Goal: Task Accomplishment & Management: Manage account settings

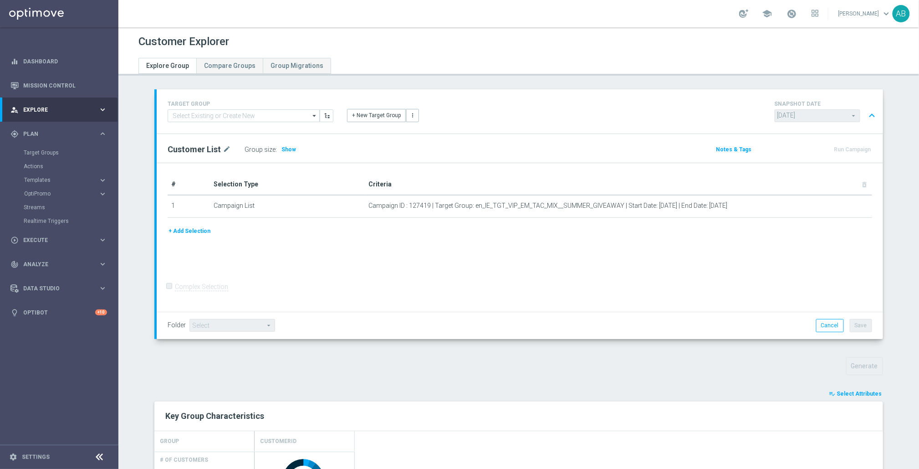
scroll to position [384, 0]
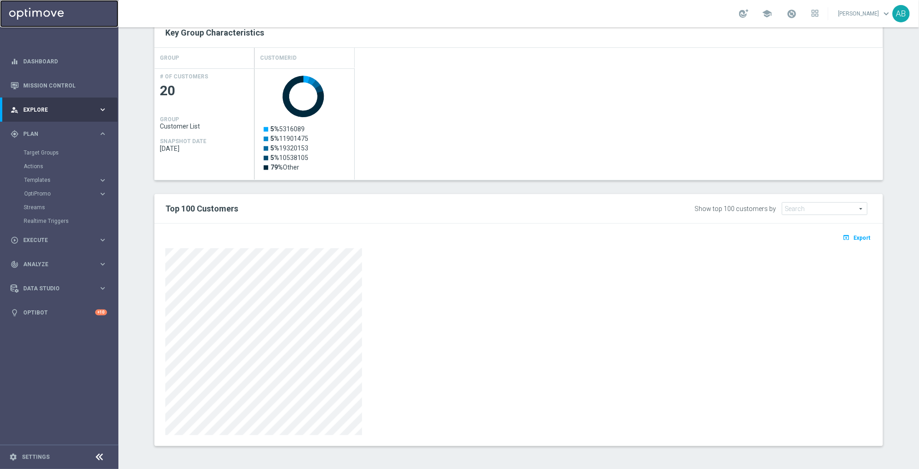
click at [49, 17] on link at bounding box center [59, 13] width 118 height 27
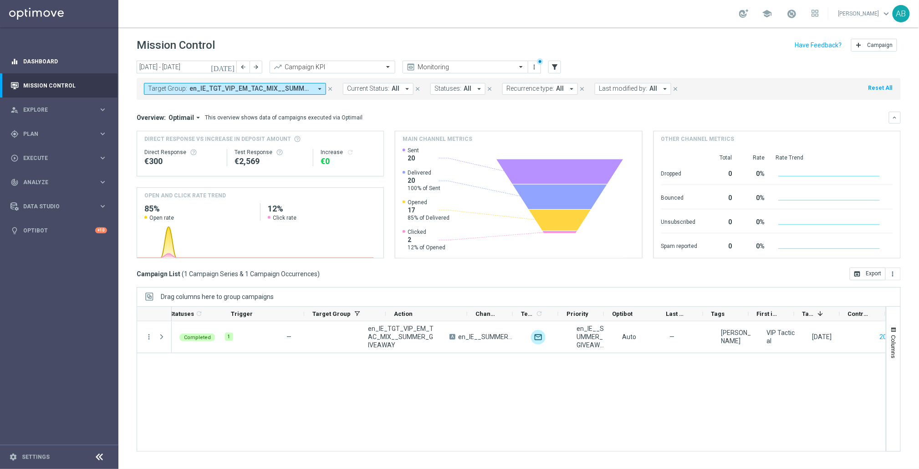
scroll to position [0, 55]
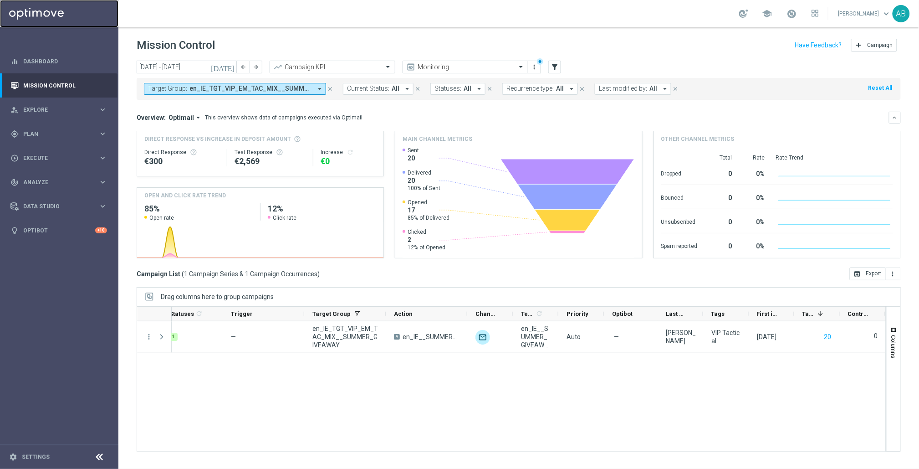
click at [42, 15] on link at bounding box center [59, 13] width 118 height 27
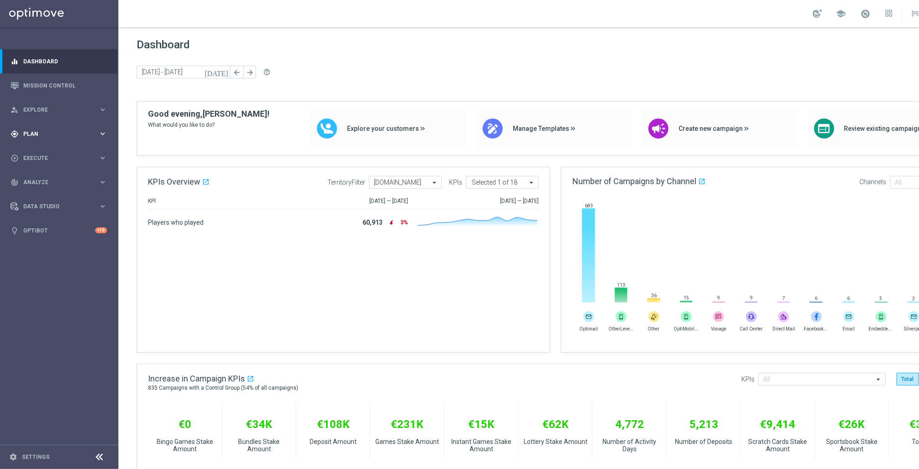
click at [42, 134] on span "Plan" at bounding box center [60, 133] width 75 height 5
click at [49, 154] on link "Target Groups" at bounding box center [59, 152] width 71 height 7
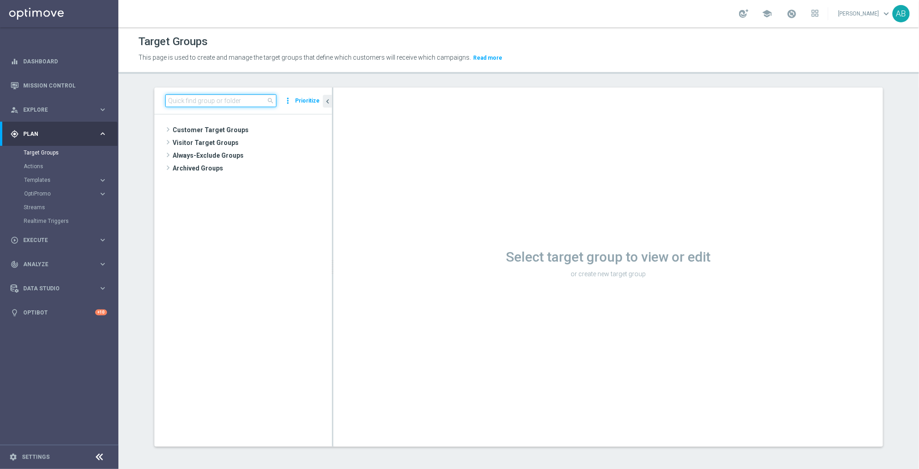
click at [225, 96] on input at bounding box center [220, 100] width 111 height 13
paste input "en_IE_TGT_VIP_EM_TAC_MIX__SUMMER_GIVEAWAY"
type input "en_IE_TGT_VIP_EM_TAC_MIX__SUMMER_GIVEAWAY"
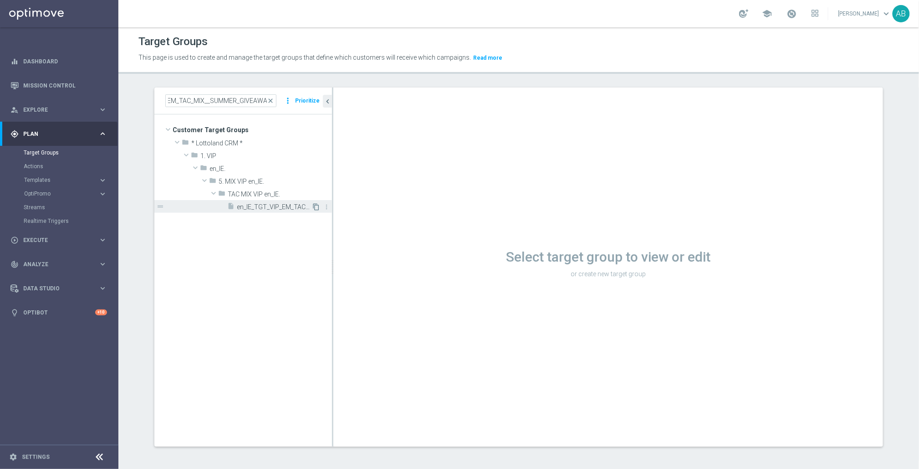
scroll to position [0, 0]
click at [312, 208] on icon "content_copy" at bounding box center [315, 206] width 7 height 7
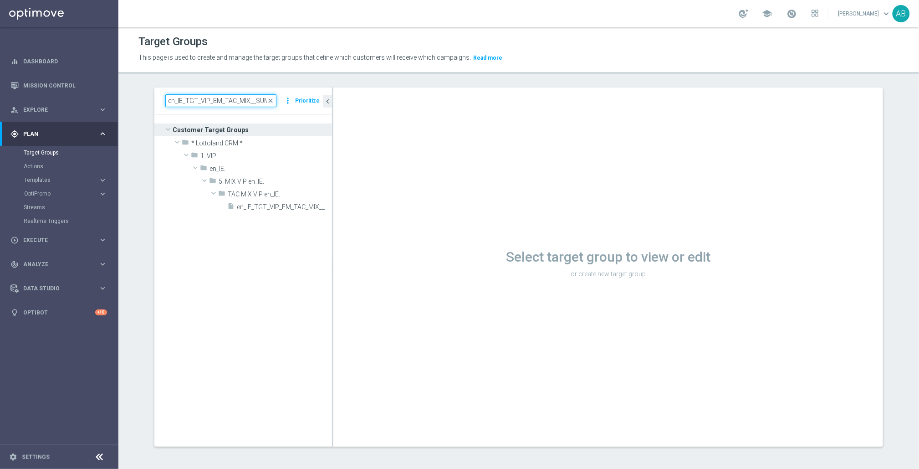
click at [240, 97] on input "en_IE_TGT_VIP_EM_TAC_MIX__SUMMER_GIVEAWAY" at bounding box center [220, 100] width 111 height 13
click at [41, 169] on link "Actions" at bounding box center [59, 166] width 71 height 7
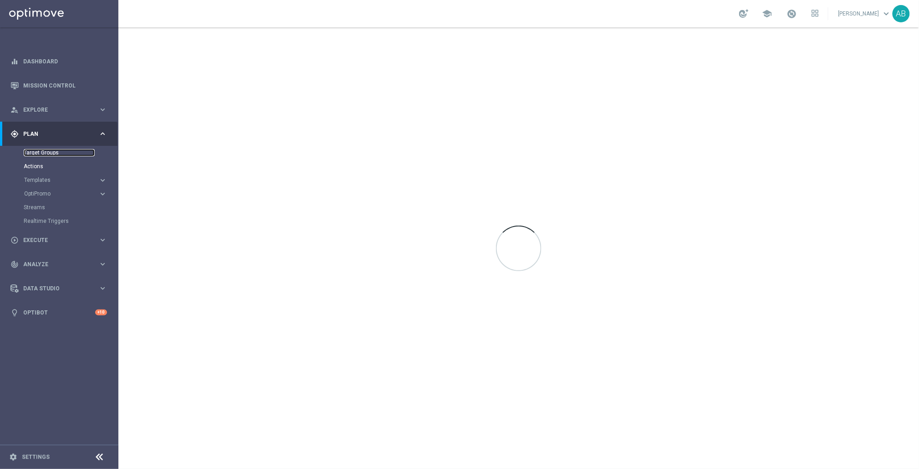
click at [43, 156] on link "Target Groups" at bounding box center [59, 152] width 71 height 7
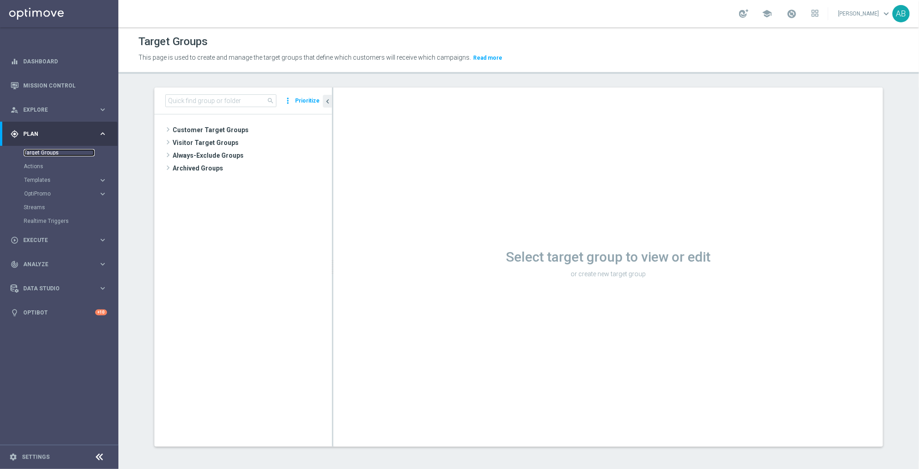
click at [38, 153] on link "Target Groups" at bounding box center [59, 152] width 71 height 7
click at [210, 102] on input at bounding box center [220, 100] width 111 height 13
paste input "en_IE_TGT_VIP_EM_TAC_MIX__SUMMER_GIVEAWAY"
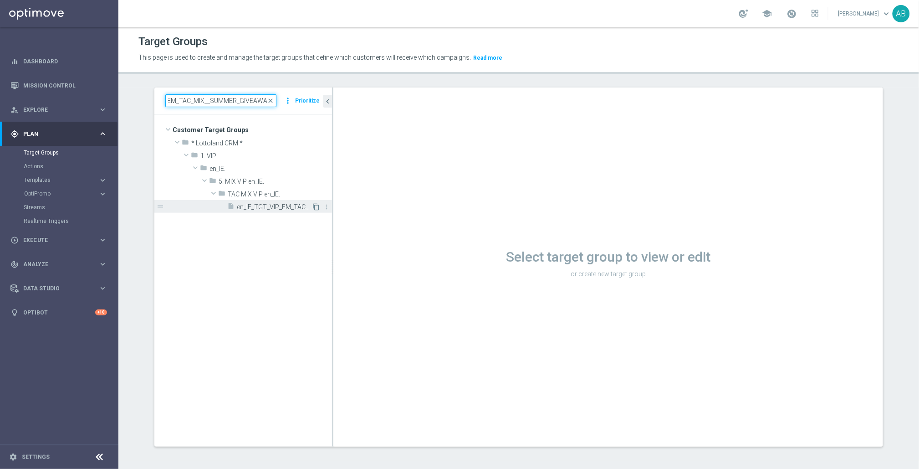
type input "en_IE_TGT_VIP_EM_TAC_MIX__SUMMER_GIVEAWAY"
click at [312, 209] on icon "content_copy" at bounding box center [315, 206] width 7 height 7
click at [272, 209] on span "en_IE_TGT_VIP_EM_TAC_MIX__SUMMER_GIVEAWAY" at bounding box center [274, 207] width 75 height 8
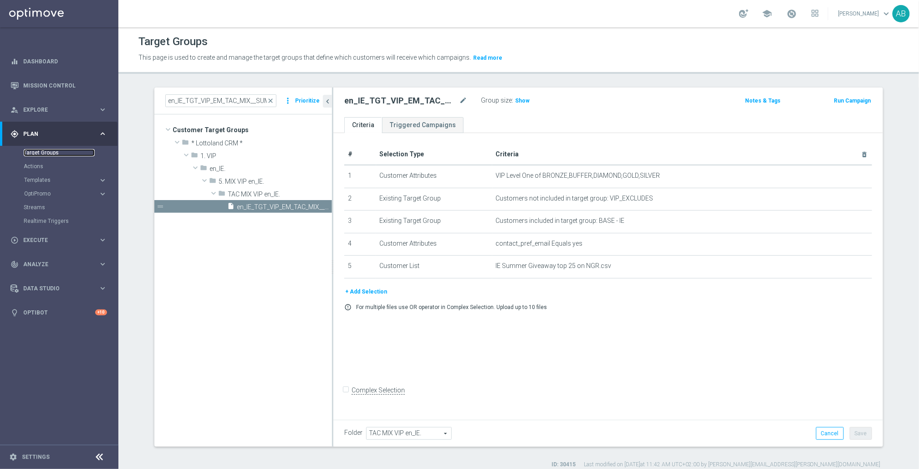
click at [36, 152] on link "Target Groups" at bounding box center [59, 152] width 71 height 7
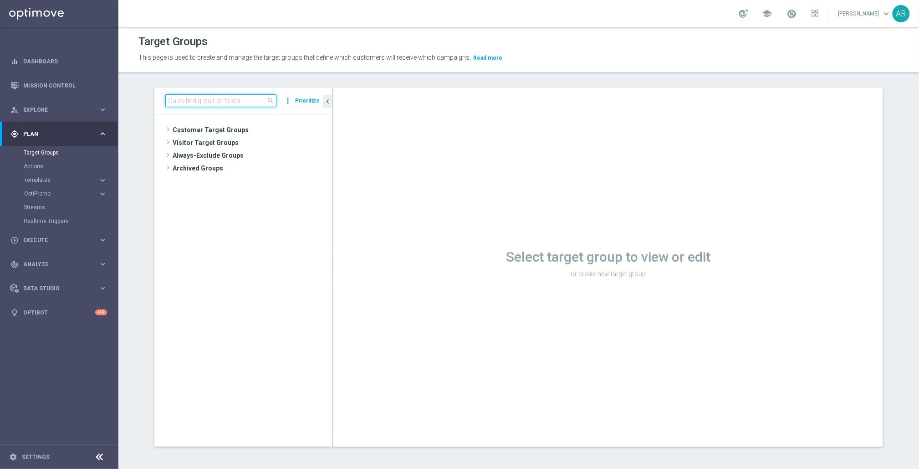
click at [207, 105] on input at bounding box center [220, 100] width 111 height 13
paste input "en_IE_TGT_VIP_EM_TAC_MIX__SUMMER_GIVEAWAY"
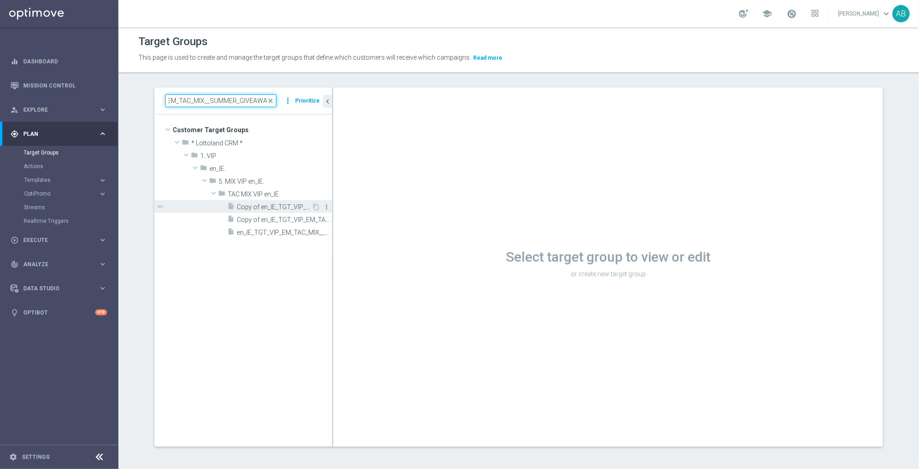
type input "en_IE_TGT_VIP_EM_TAC_MIX__SUMMER_GIVEAWAY"
click at [324, 209] on icon "more_vert" at bounding box center [326, 206] width 7 height 7
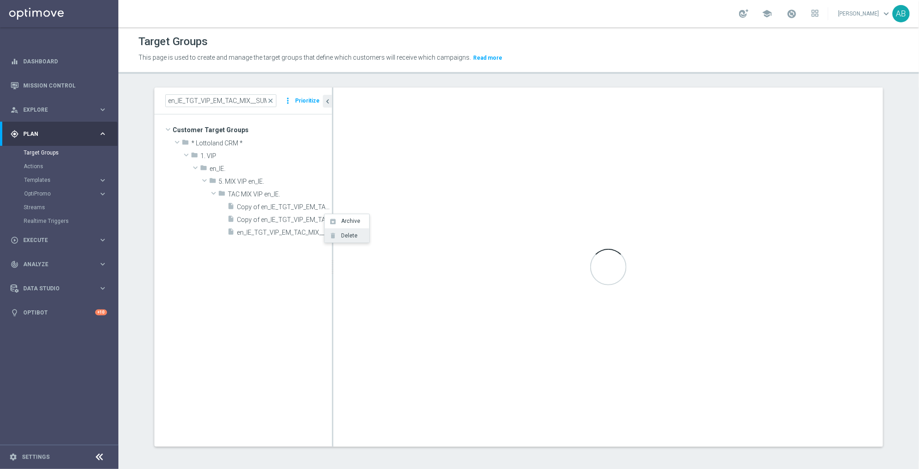
click at [340, 234] on span "Delete" at bounding box center [348, 235] width 20 height 6
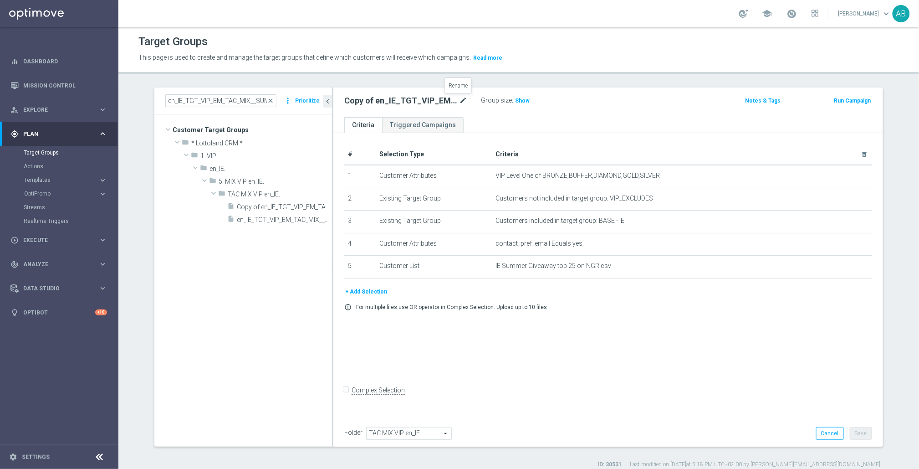
click at [462, 99] on icon "mode_edit" at bounding box center [463, 100] width 8 height 11
click at [378, 102] on input "Copy of en_IE_TGT_VIP_EM_TAC_MIX__SUMMER_GIVEAWAY" at bounding box center [405, 101] width 123 height 13
drag, startPoint x: 360, startPoint y: 102, endPoint x: 305, endPoint y: 101, distance: 55.1
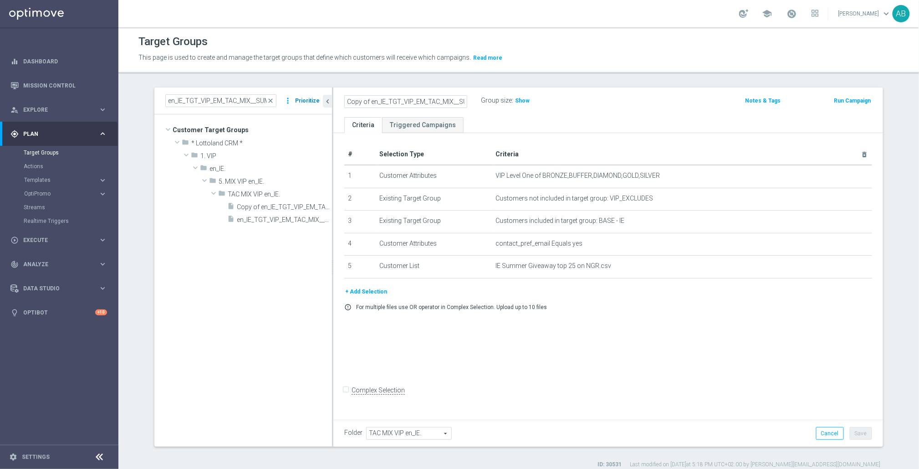
click at [305, 101] on as-split "en_IE_TGT_VIP_EM_TAC_MIX__SUMMER_GIVEAWAY close more_vert Prioritize Customer T…" at bounding box center [518, 266] width 728 height 359
click at [367, 102] on input "Copy of en_IE_TGT_VIP_EM_TAC_MIX__SUMMER_GIVEAWAY" at bounding box center [405, 101] width 123 height 13
drag, startPoint x: 446, startPoint y: 102, endPoint x: 488, endPoint y: 102, distance: 42.3
click at [488, 102] on div "en_IE_TGT_VIP_EM_TAC_MIX__SUMMER_GIVEAWAY Group size : Show" at bounding box center [517, 101] width 361 height 14
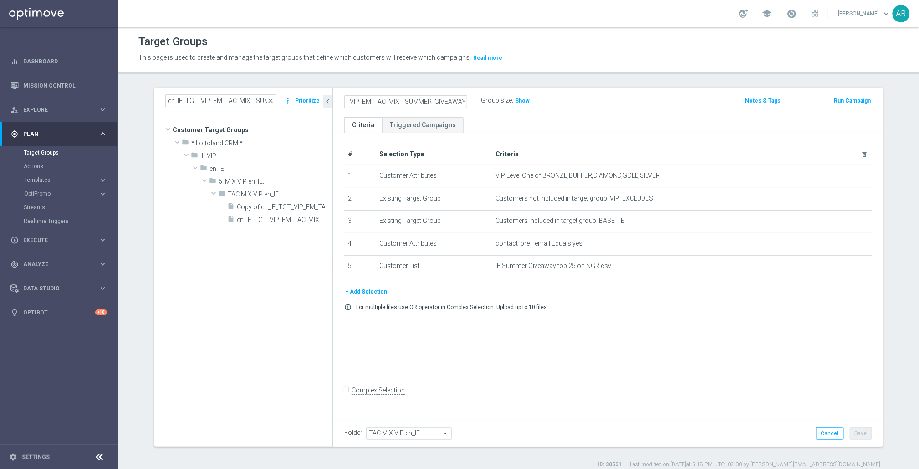
click at [458, 102] on input "en_IE_TGT_VIP_EM_TAC_MIX__SUMMER_GIVEAWAY" at bounding box center [405, 101] width 123 height 13
type input "en_IE_TGT_VIP_EM_TAC_MIX__SUMMER_GIVEAWAY_WINNER"
click at [546, 130] on ul "Criteria Triggered Campaigns" at bounding box center [608, 125] width 550 height 16
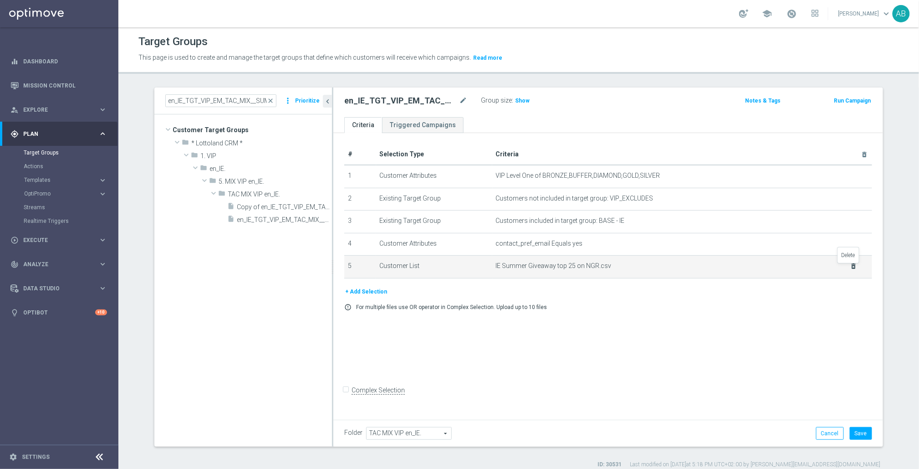
click at [851, 270] on icon "delete_forever" at bounding box center [853, 265] width 7 height 7
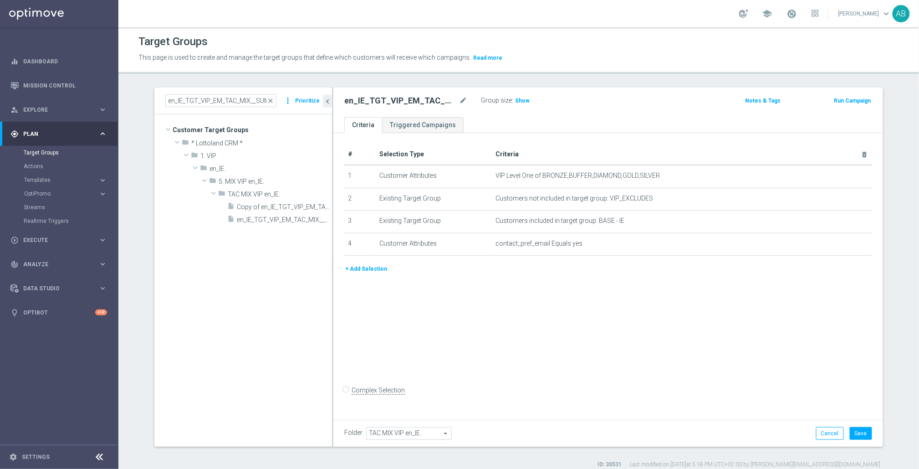
click at [366, 271] on button "+ Add Selection" at bounding box center [366, 269] width 44 height 10
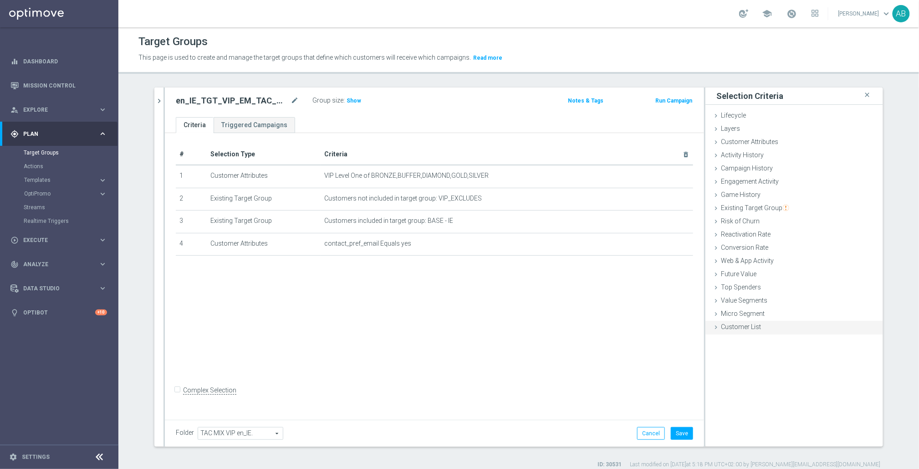
click at [741, 330] on span "Customer List" at bounding box center [741, 326] width 40 height 7
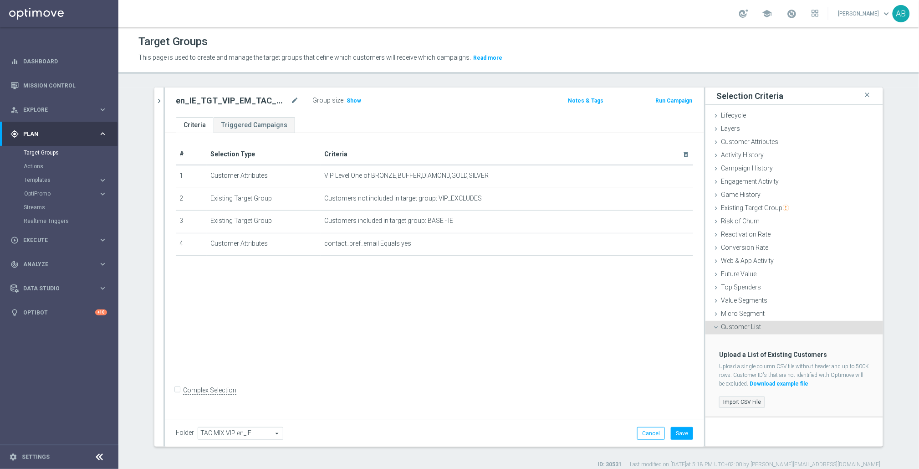
click at [742, 403] on label "Import CSV File" at bounding box center [742, 401] width 46 height 11
click at [0, 0] on input "Import CSV File" at bounding box center [0, 0] width 0 height 0
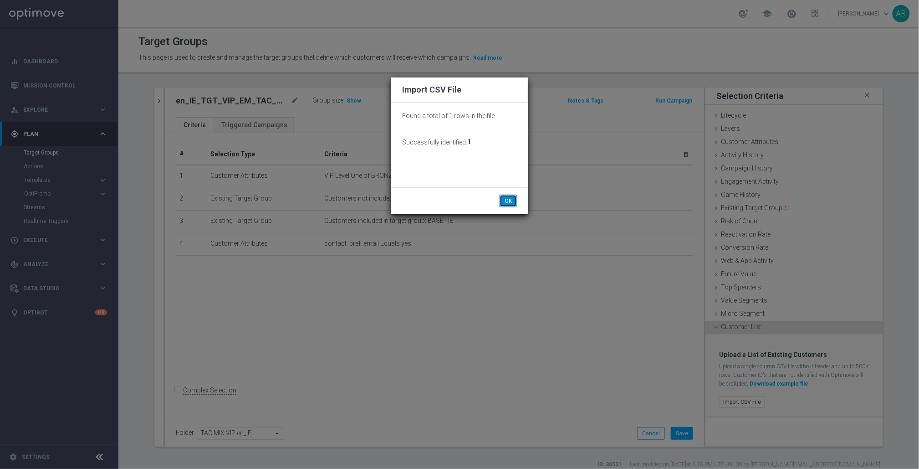
click at [506, 196] on button "OK" at bounding box center [507, 200] width 17 height 13
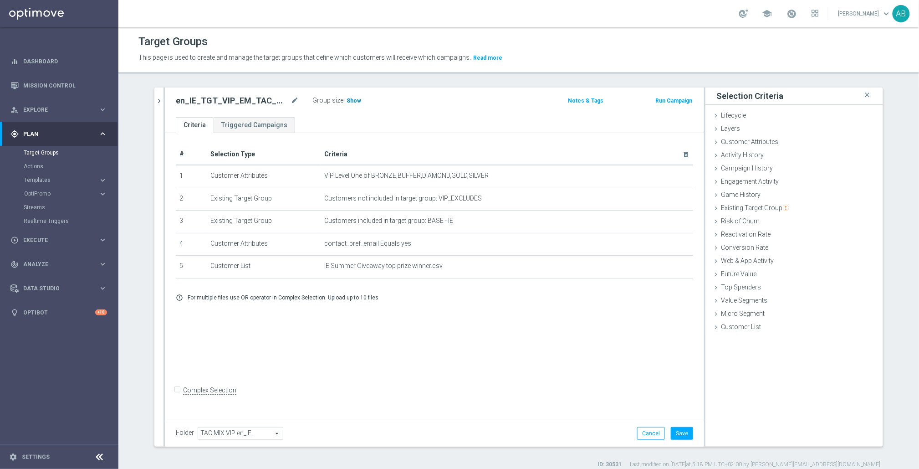
click at [346, 101] on span "Show" at bounding box center [353, 100] width 15 height 6
click at [682, 434] on button "Save" at bounding box center [682, 433] width 22 height 13
click at [250, 102] on h2 "en_IE_TGT_VIP_EM_TAC_MIX__SUMMER_GIVEAWAY_WINNER" at bounding box center [232, 100] width 113 height 11
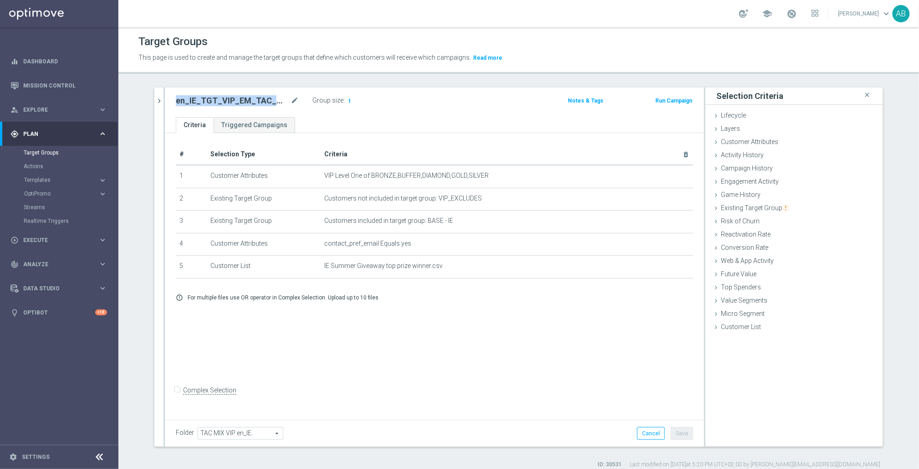
copy div "en_IE_TGT_VIP_EM_TAC_MIX__SUMMER_GIVEAWAY_WINNER"
click at [155, 103] on icon "chevron_right" at bounding box center [159, 101] width 9 height 9
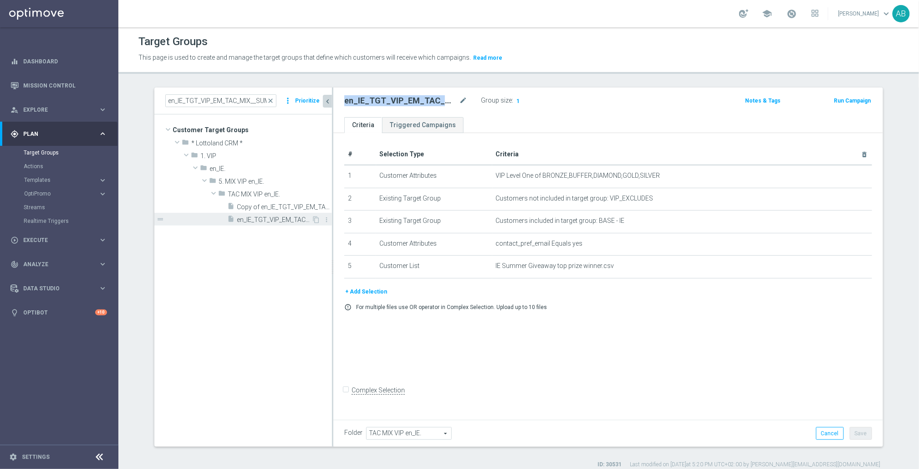
click at [247, 220] on span "en_IE_TGT_VIP_EM_TAC_MIX__SUMMER_GIVEAWAY" at bounding box center [274, 220] width 75 height 8
click at [283, 208] on span "Copy of en_IE_TGT_VIP_EM_TAC_MIX__SUMMER_GIVEAWAY (1)" at bounding box center [274, 207] width 75 height 8
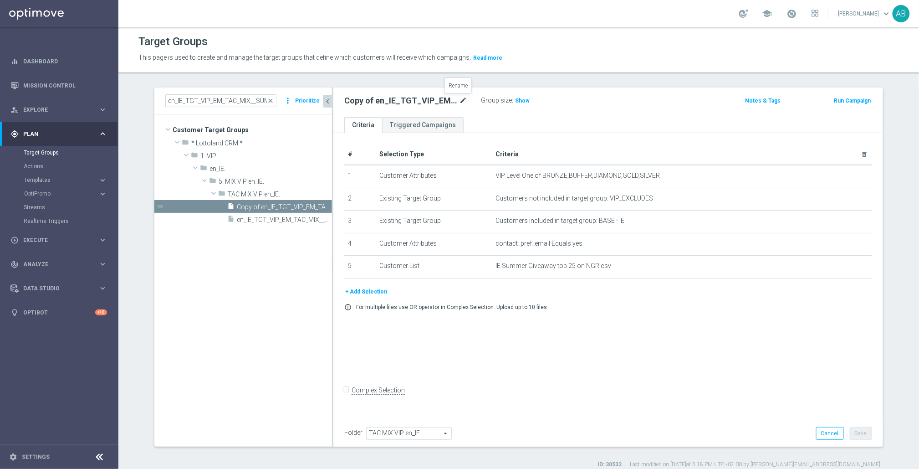
click at [459, 100] on icon "mode_edit" at bounding box center [463, 100] width 8 height 11
click at [418, 99] on input "Copy of en_IE_TGT_VIP_EM_TAC_MIX__SUMMER_GIVEAWAY (1)" at bounding box center [405, 101] width 123 height 13
click at [272, 220] on span "en_IE_TGT_VIP_EM_TAC_MIX__SUMMER_GIVEAWAY" at bounding box center [274, 220] width 75 height 8
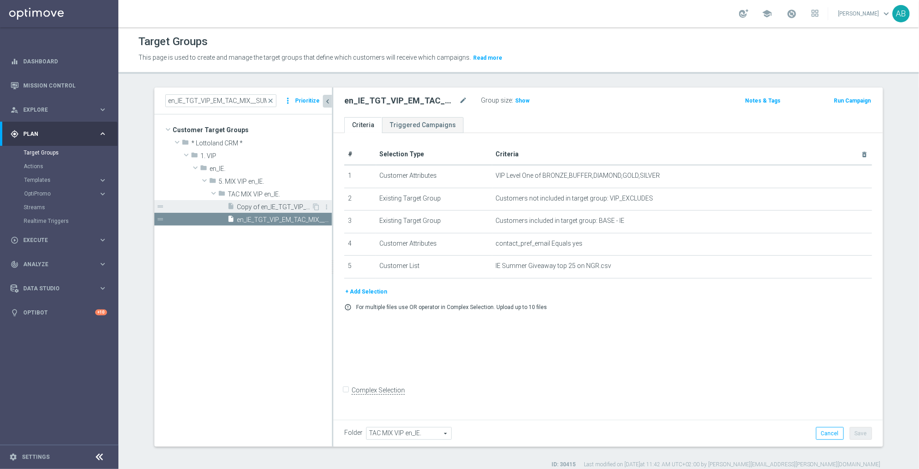
click at [285, 207] on span "Copy of en_IE_TGT_VIP_EM_TAC_MIX__SUMMER_GIVEAWAY (1)" at bounding box center [274, 207] width 75 height 8
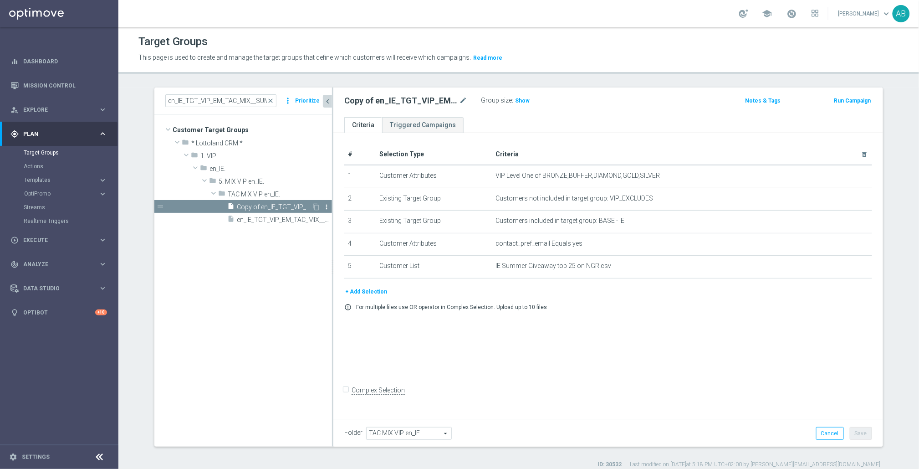
click at [323, 205] on icon "more_vert" at bounding box center [326, 206] width 7 height 7
click at [346, 232] on span "Delete" at bounding box center [346, 232] width 20 height 6
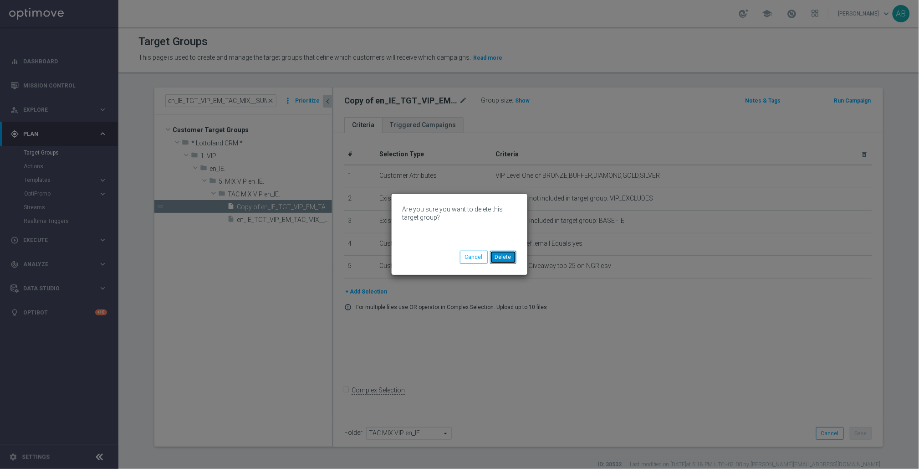
click at [499, 263] on button "Delete" at bounding box center [503, 256] width 26 height 13
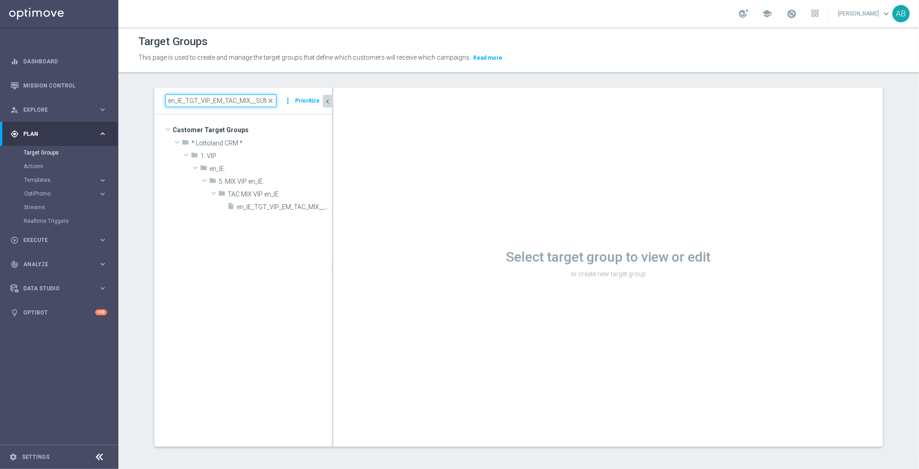
click at [238, 102] on input "en_IE_TGT_VIP_EM_TAC_MIX__SUMMER_GIVEAWAY" at bounding box center [220, 100] width 111 height 13
paste input "_WINNER"
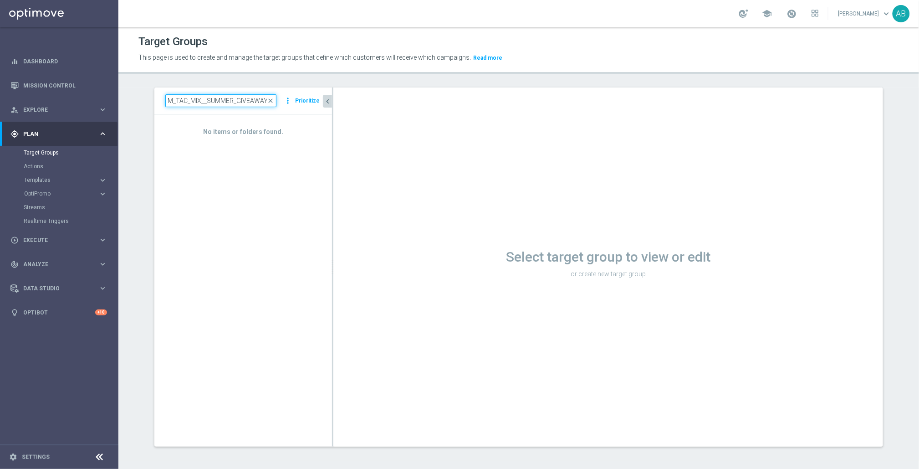
type input "en_IE_TGT_VIP_EM_TAC_MIX__SUMMER_GIVEAWAY"
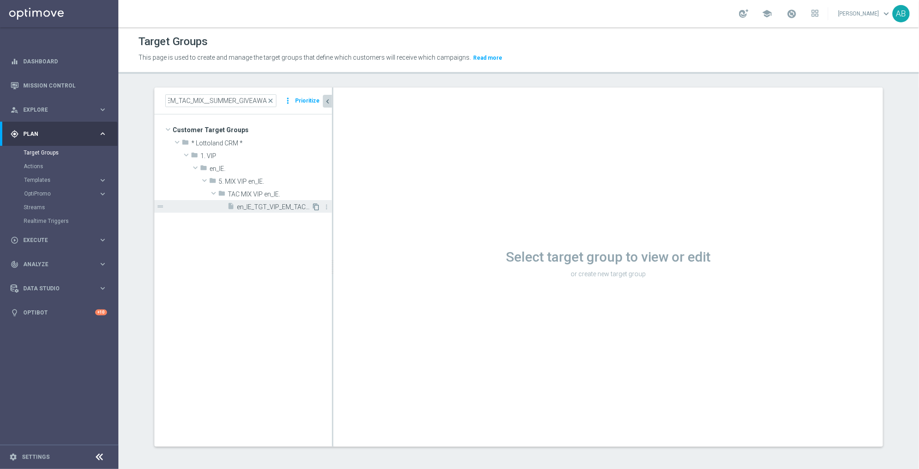
click at [315, 206] on icon "content_copy" at bounding box center [315, 206] width 7 height 7
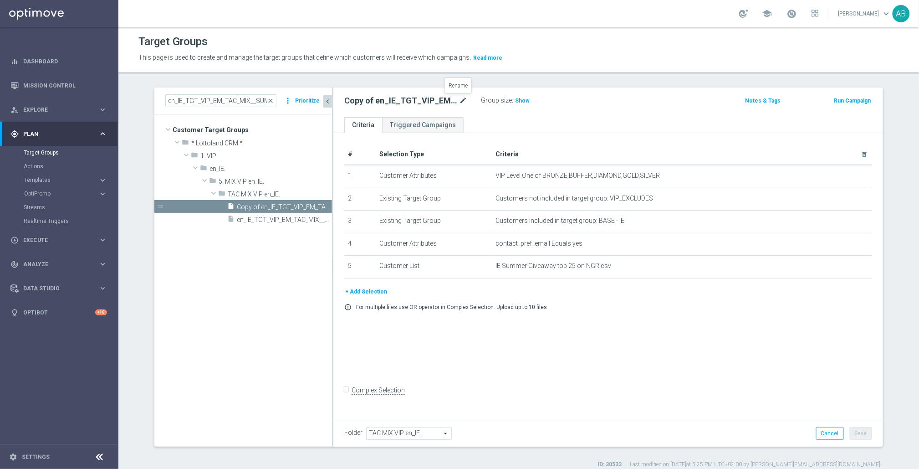
click at [460, 100] on icon "mode_edit" at bounding box center [463, 100] width 8 height 11
click at [366, 101] on input "Copy of en_IE_TGT_VIP_EM_TAC_MIX__SUMMER_GIVEAWAY" at bounding box center [405, 101] width 123 height 13
drag, startPoint x: 353, startPoint y: 102, endPoint x: 301, endPoint y: 102, distance: 51.4
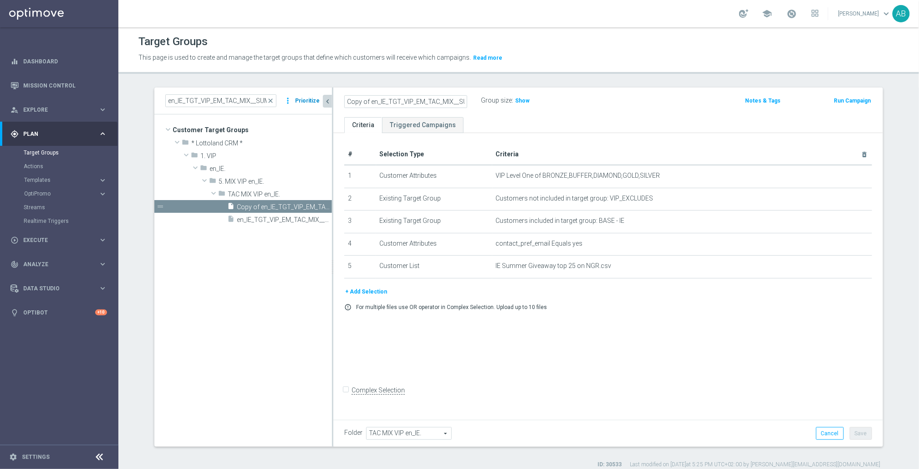
click at [302, 103] on as-split "en_IE_TGT_VIP_EM_TAC_MIX__SUMMER_GIVEAWAY close more_vert Prioritize Customer T…" at bounding box center [518, 266] width 728 height 359
click at [367, 101] on input "Copy of en_IE_TGT_VIP_EM_TAC_MIX__SUMMER_GIVEAWAY" at bounding box center [405, 101] width 123 height 13
click at [439, 103] on input "en_IE_TGT_VIP_EM_TAC_MIX__SUMMER_GIVEAWAY" at bounding box center [405, 101] width 123 height 13
drag, startPoint x: 426, startPoint y: 102, endPoint x: 497, endPoint y: 104, distance: 70.6
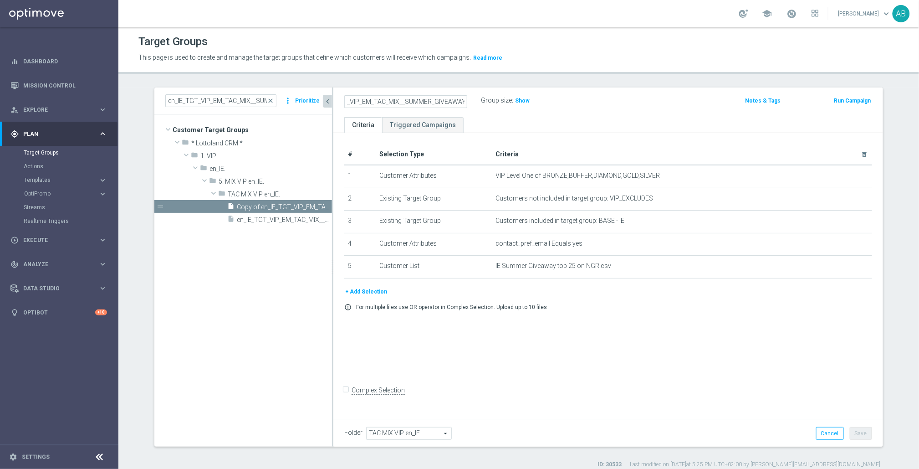
click at [497, 104] on div "en_IE_TGT_VIP_EM_TAC_MIX__SUMMER_GIVEAWAY Group size : Show" at bounding box center [517, 101] width 361 height 14
click at [459, 103] on input "en_IE_TGT_VIP_EM_TAC_MIX__SUMMER_GIVEAWAY" at bounding box center [405, 101] width 123 height 13
type input "en_IE_TGT_VIP_EM_TAC_MIX__SUMMER_GIVEAWAY_WINNER"
click at [552, 132] on ul "Criteria Triggered Campaigns" at bounding box center [608, 125] width 550 height 16
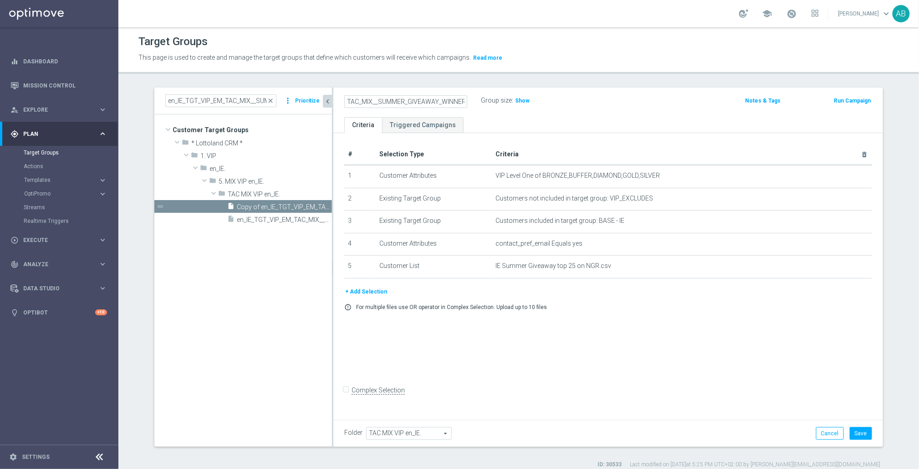
scroll to position [0, 0]
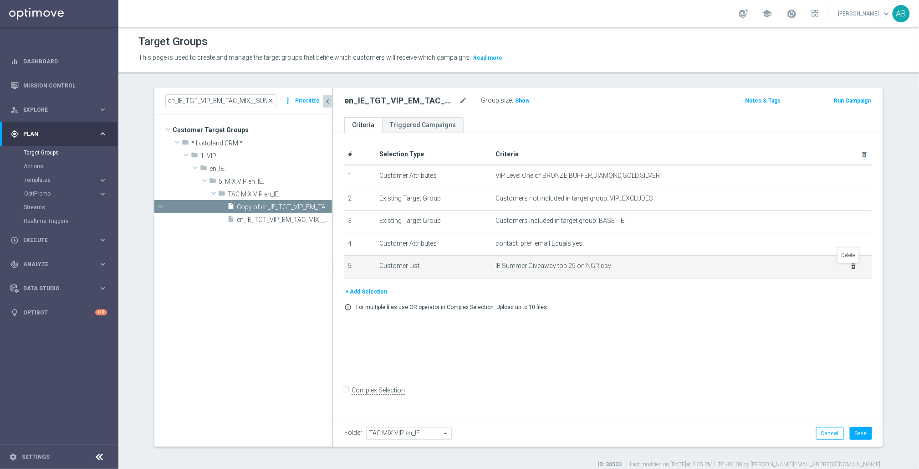
click at [850, 269] on icon "delete_forever" at bounding box center [853, 265] width 7 height 7
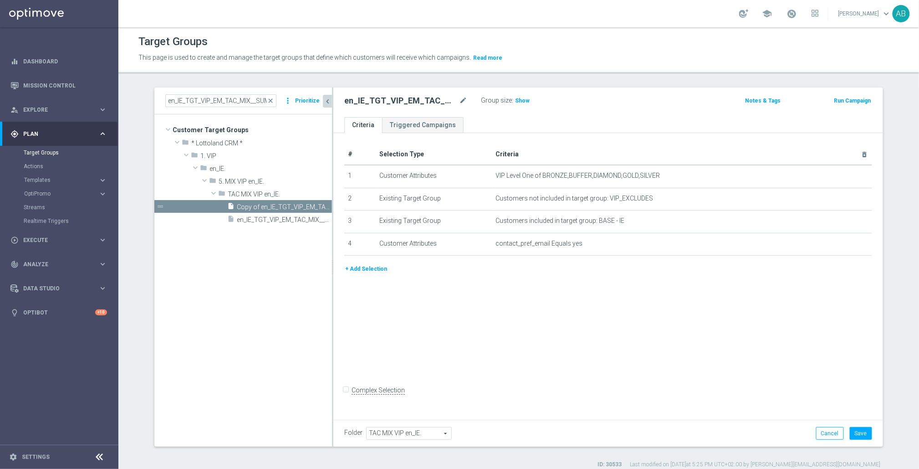
click at [374, 267] on button "+ Add Selection" at bounding box center [366, 269] width 44 height 10
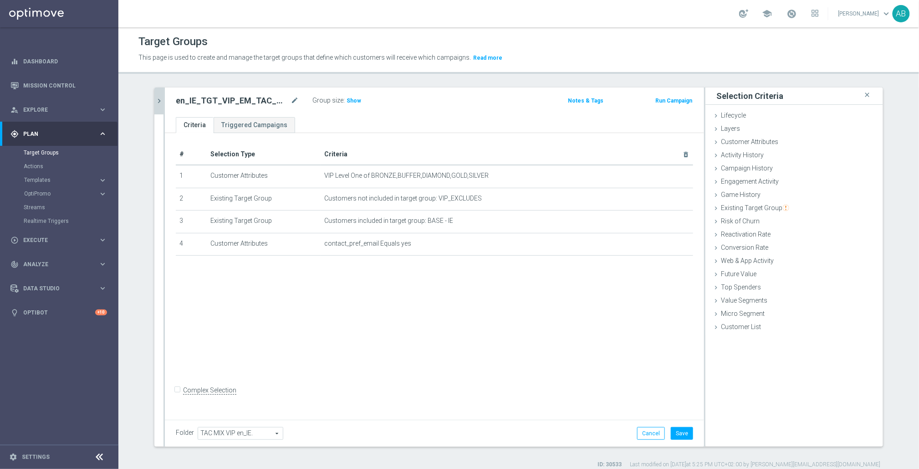
click at [746, 336] on div "Selection Criteria close Lifecycle done Cancel Add Layers done Cancel Add done" at bounding box center [794, 266] width 178 height 359
click at [746, 329] on span "Customer List" at bounding box center [741, 326] width 40 height 7
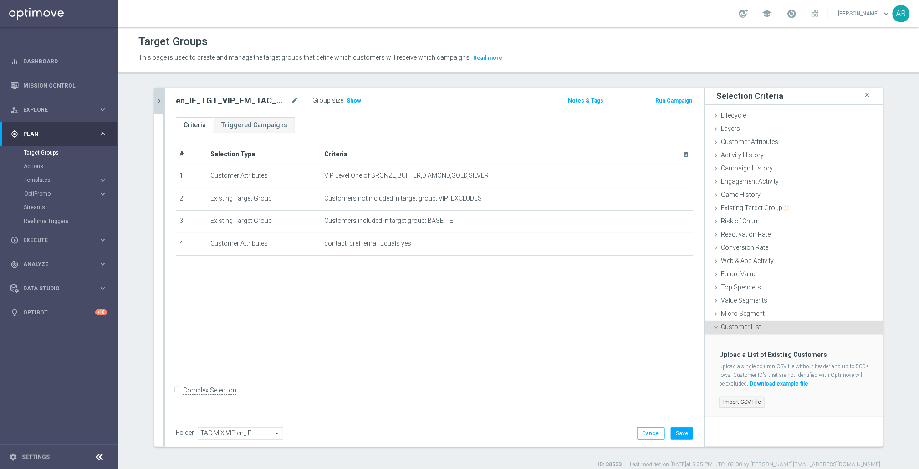
click at [744, 403] on label "Import CSV File" at bounding box center [742, 401] width 46 height 11
click at [0, 0] on input "Import CSV File" at bounding box center [0, 0] width 0 height 0
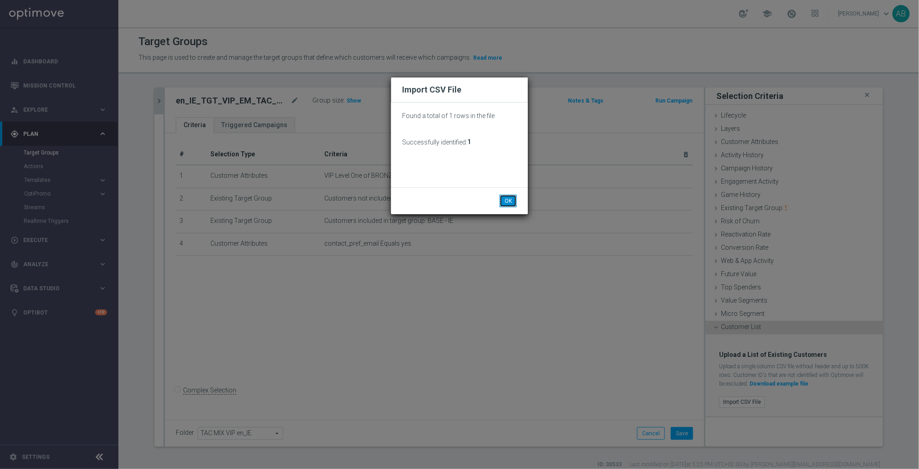
click at [512, 201] on button "OK" at bounding box center [507, 200] width 17 height 13
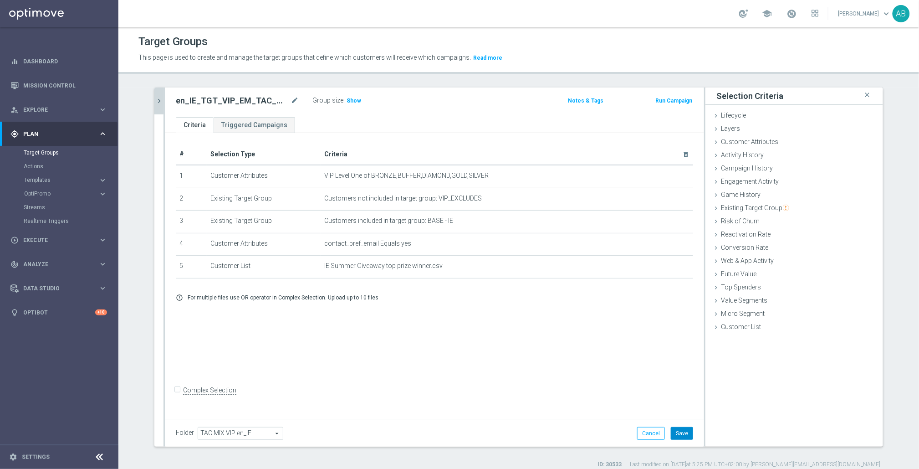
click at [680, 436] on button "Save" at bounding box center [682, 433] width 22 height 13
click at [290, 100] on icon "mode_edit" at bounding box center [294, 100] width 8 height 11
click at [282, 101] on input "en_IE_TGT_VIP_EM_TAC_MIX__SUMMER_GIVEAWAY_WINNER" at bounding box center [237, 101] width 123 height 13
click at [864, 94] on icon "close" at bounding box center [867, 95] width 9 height 12
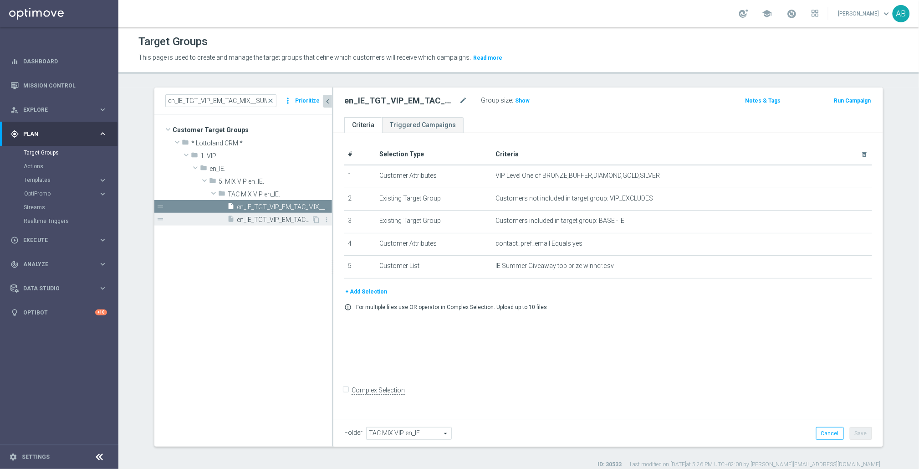
click at [258, 221] on span "en_IE_TGT_VIP_EM_TAC_MIX__SUMMER_GIVEAWAY" at bounding box center [274, 220] width 75 height 8
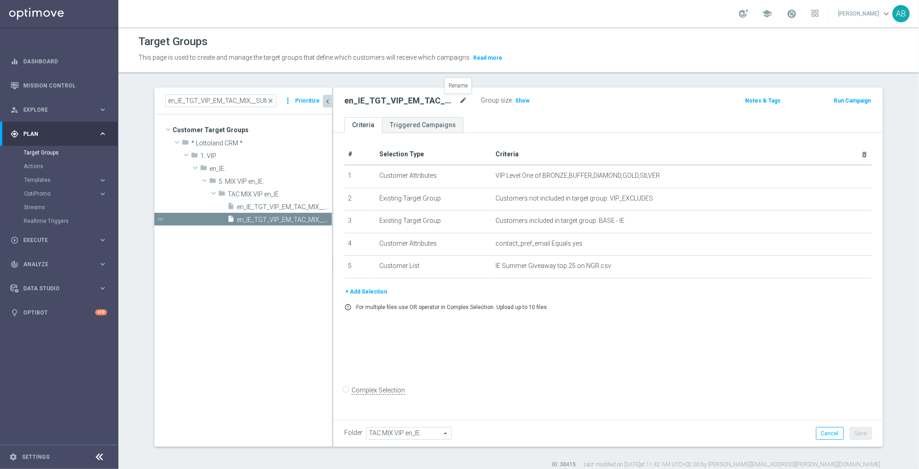
click at [459, 100] on icon "mode_edit" at bounding box center [463, 100] width 8 height 11
click at [459, 101] on input "en_IE_TGT_VIP_EM_TAC_MIX__SUMMER_GIVEAWAY" at bounding box center [405, 101] width 123 height 13
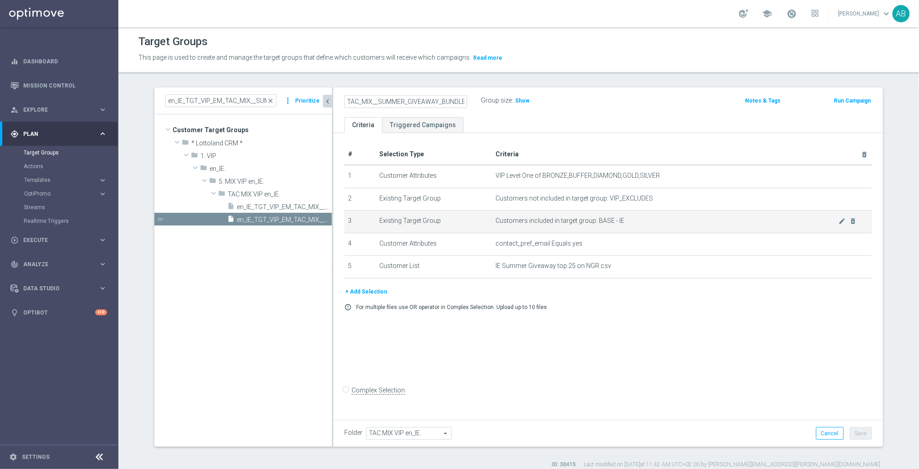
scroll to position [0, 61]
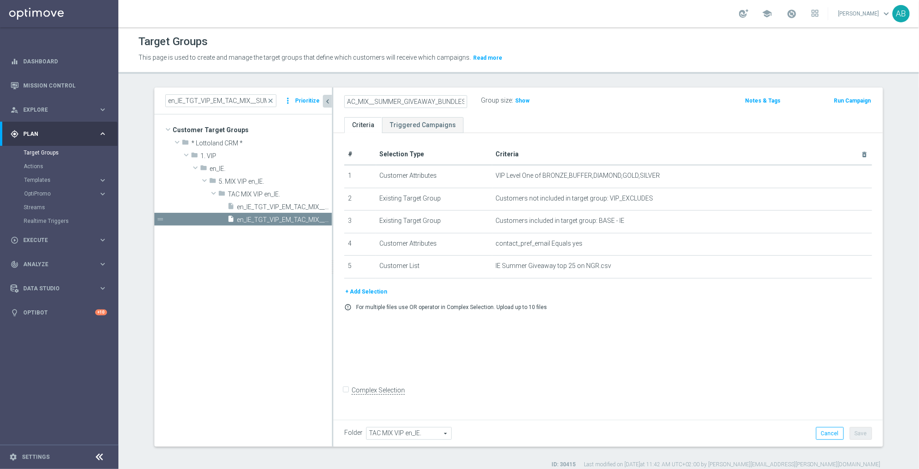
type input "en_IE_TGT_VIP_EM_TAC_MIX__SUMMER_GIVEAWAY_BUNDLES"
click at [520, 123] on ul "Criteria Triggered Campaigns" at bounding box center [608, 125] width 550 height 16
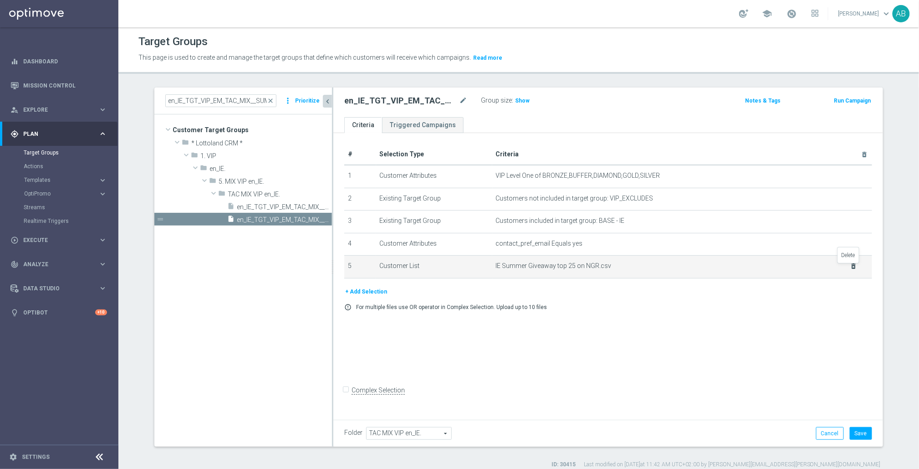
click at [852, 264] on icon "delete_forever" at bounding box center [853, 265] width 7 height 7
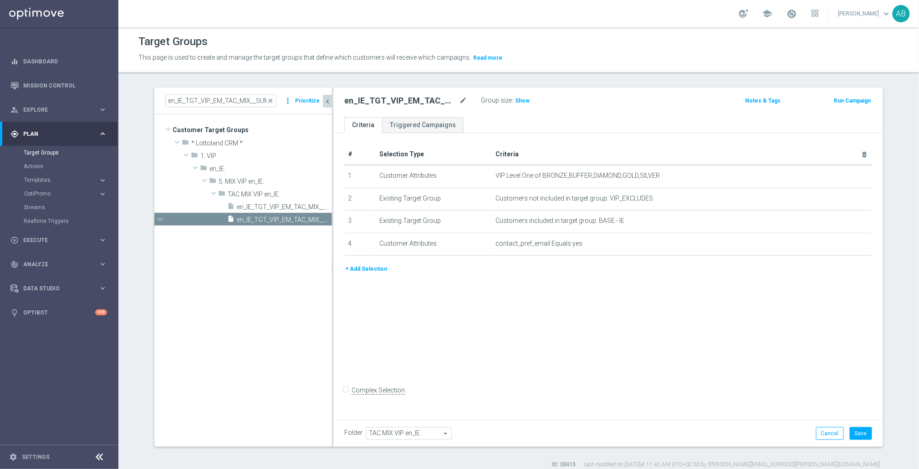
click at [368, 270] on button "+ Add Selection" at bounding box center [366, 269] width 44 height 10
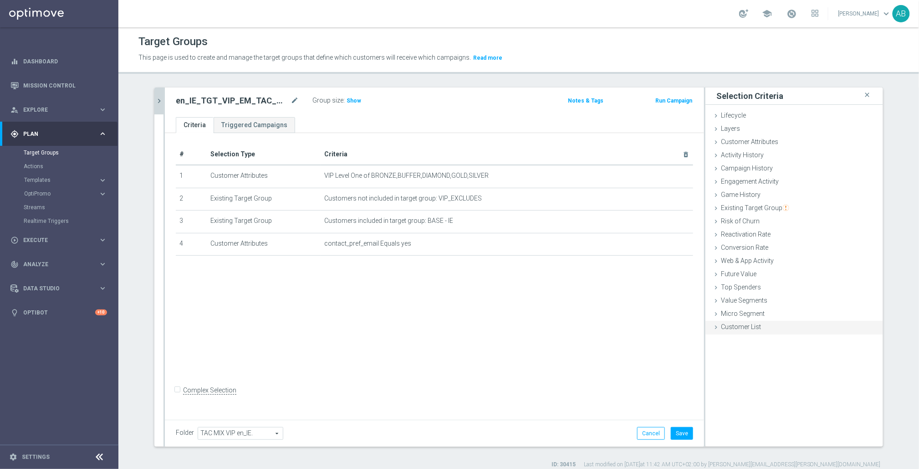
click at [748, 326] on span "Customer List" at bounding box center [741, 326] width 40 height 7
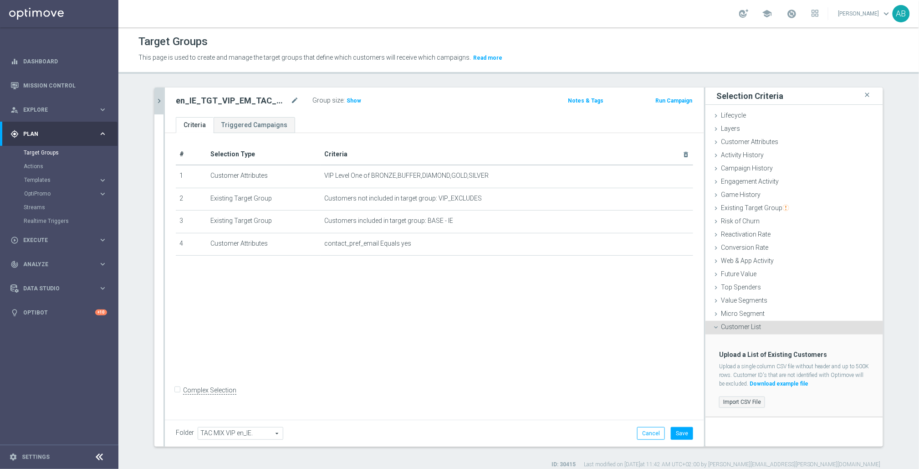
click at [741, 403] on label "Import CSV File" at bounding box center [742, 401] width 46 height 11
click at [0, 0] on input "Import CSV File" at bounding box center [0, 0] width 0 height 0
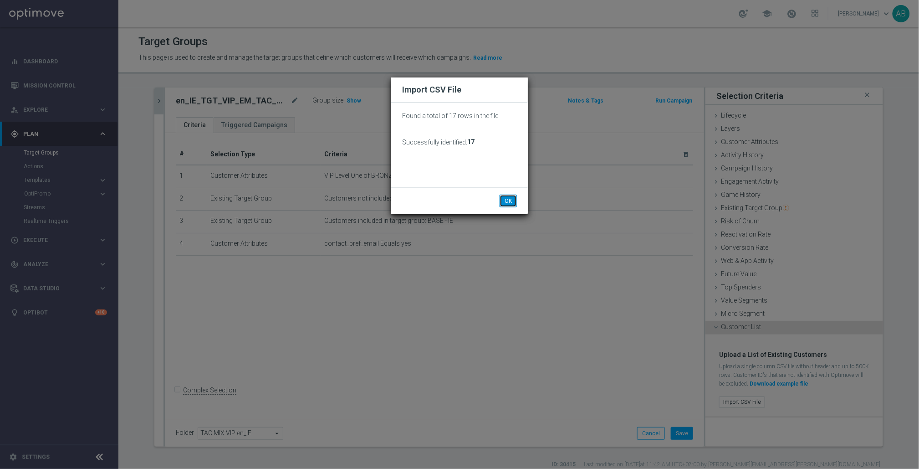
click at [510, 200] on button "OK" at bounding box center [507, 200] width 17 height 13
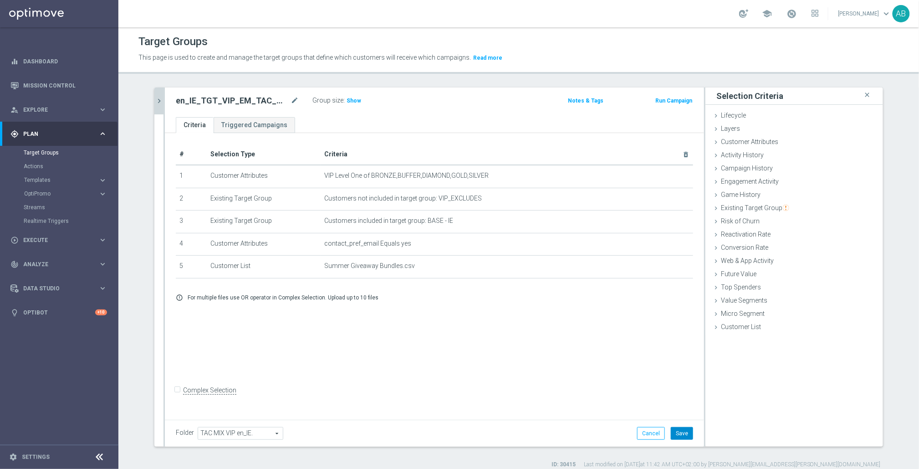
click at [685, 430] on button "Save" at bounding box center [682, 433] width 22 height 13
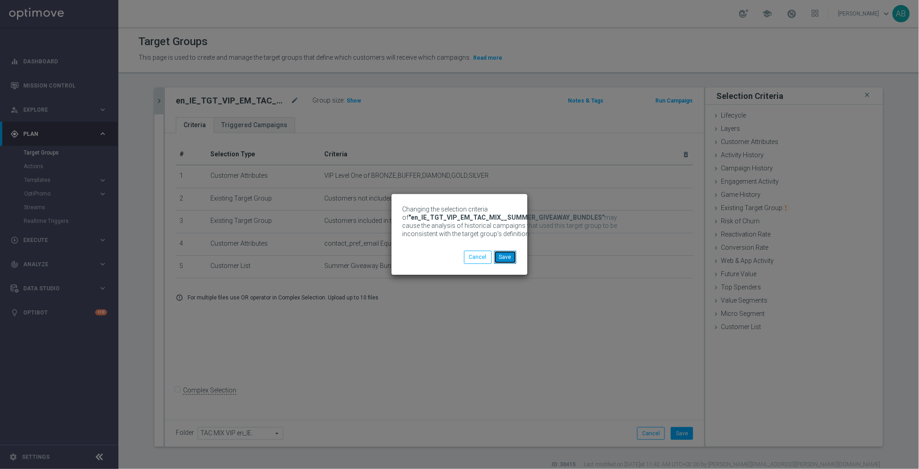
click at [504, 257] on button "Save" at bounding box center [505, 256] width 22 height 13
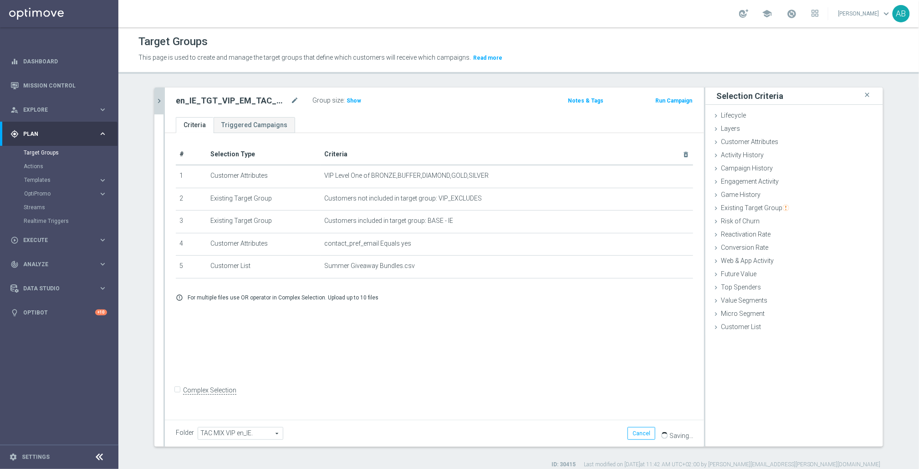
click at [239, 100] on h2 "en_IE_TGT_VIP_EM_TAC_MIX__SUMMER_GIVEAWAY_BUNDLES" at bounding box center [232, 100] width 113 height 11
copy div "en_IE_TGT_VIP_EM_TAC_MIX__SUMMER_GIVEAWAY_BUNDLES"
